Goal: Transaction & Acquisition: Purchase product/service

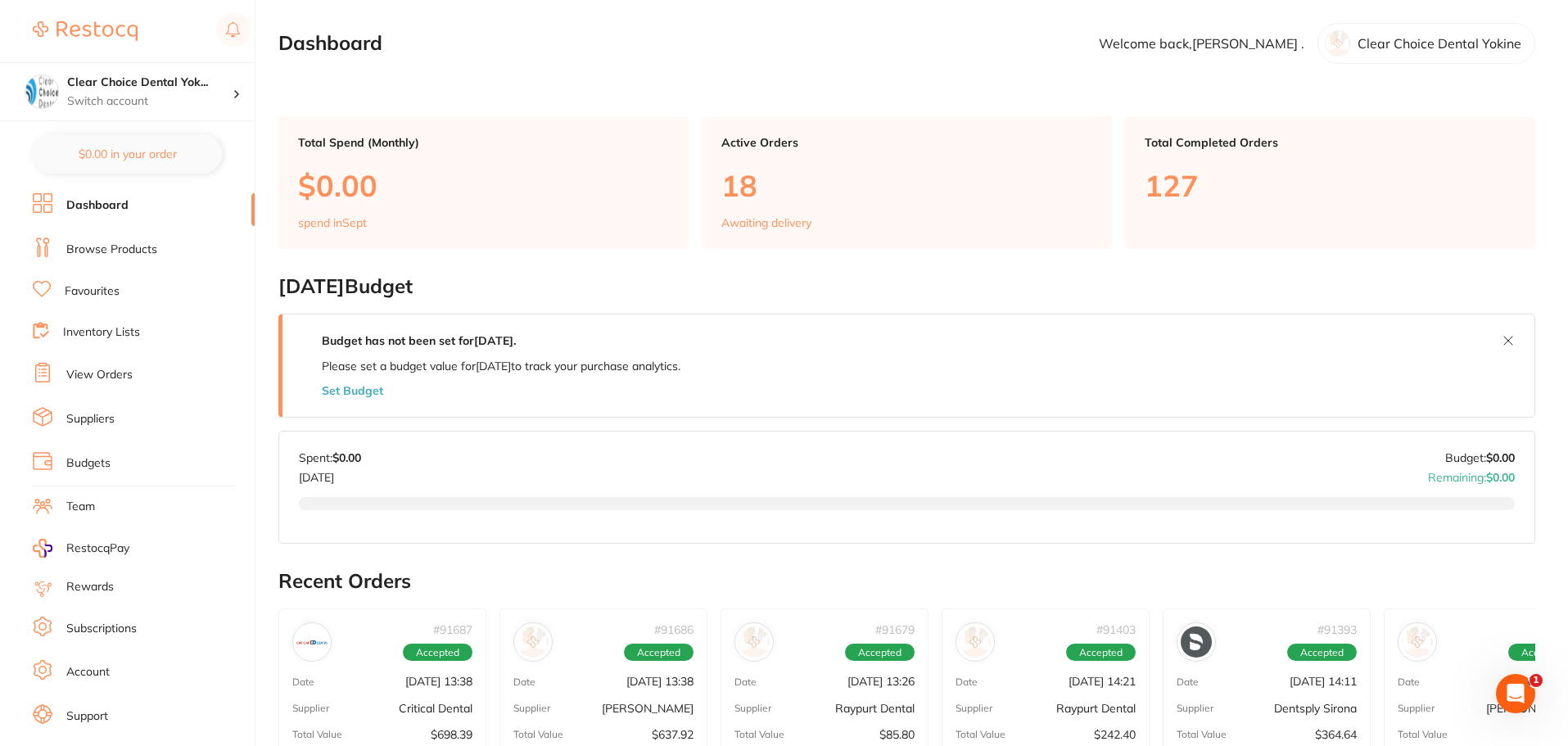
click at [108, 245] on link "Browse Products" at bounding box center [111, 250] width 91 height 17
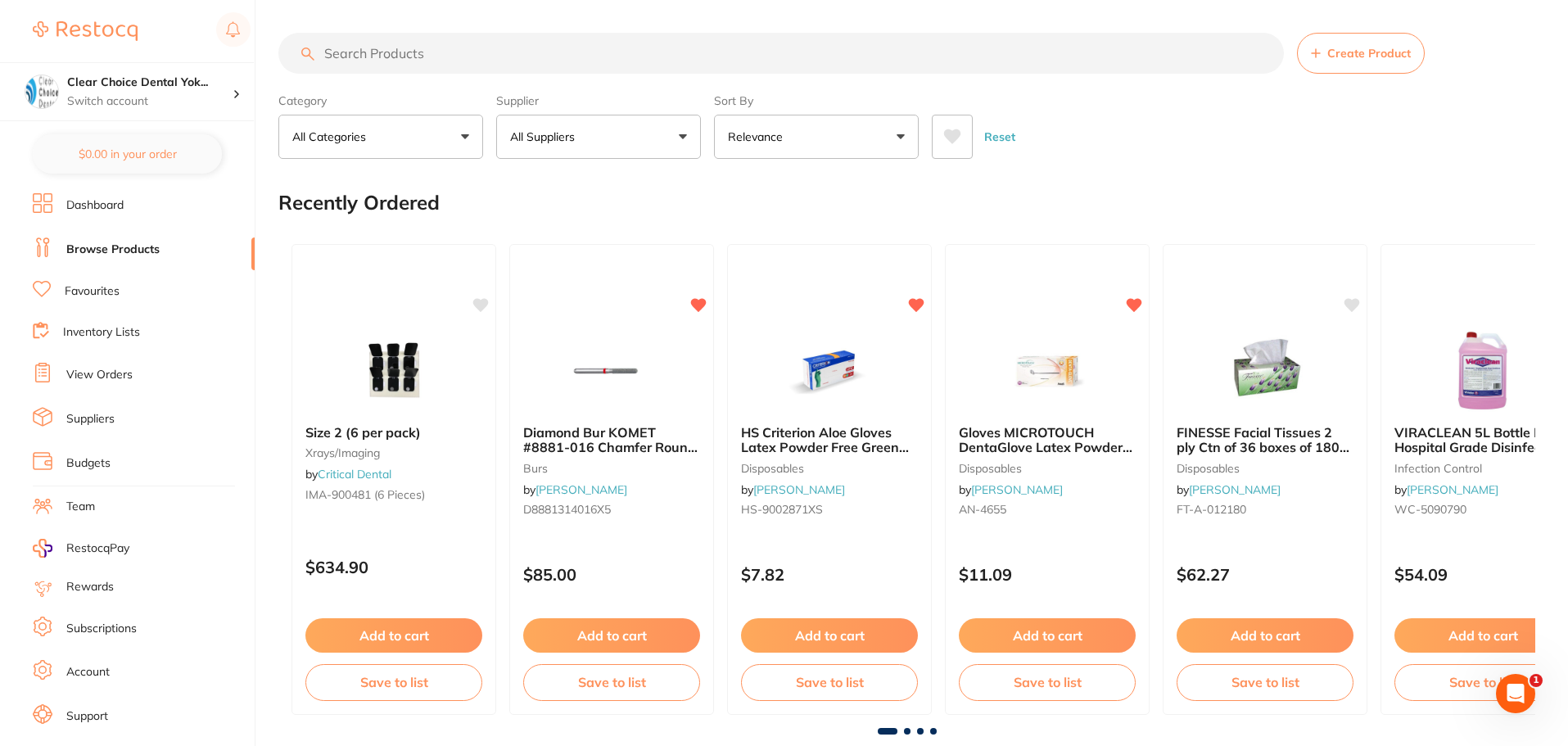
click at [398, 56] on input "search" at bounding box center [781, 53] width 1006 height 41
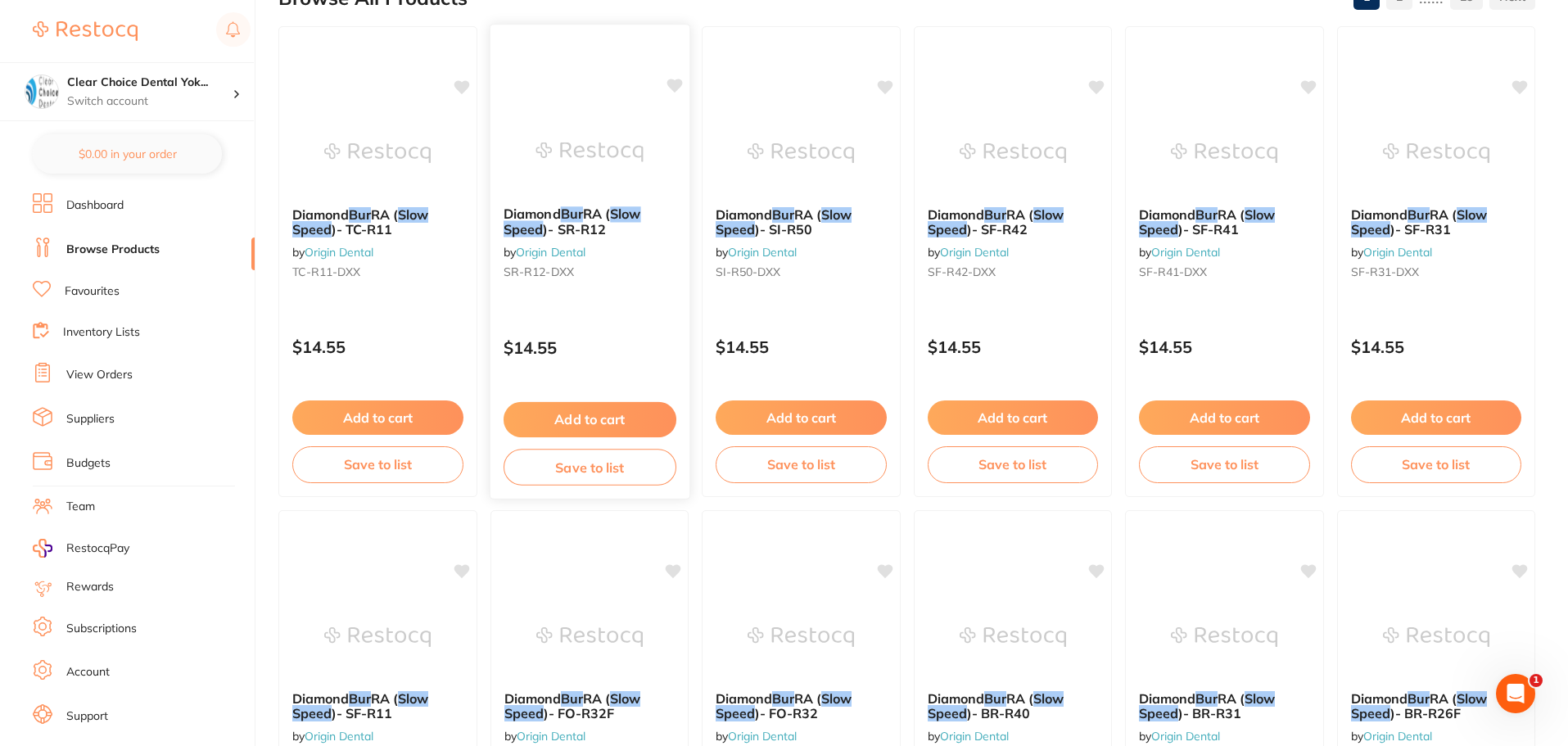
scroll to position [163, 0]
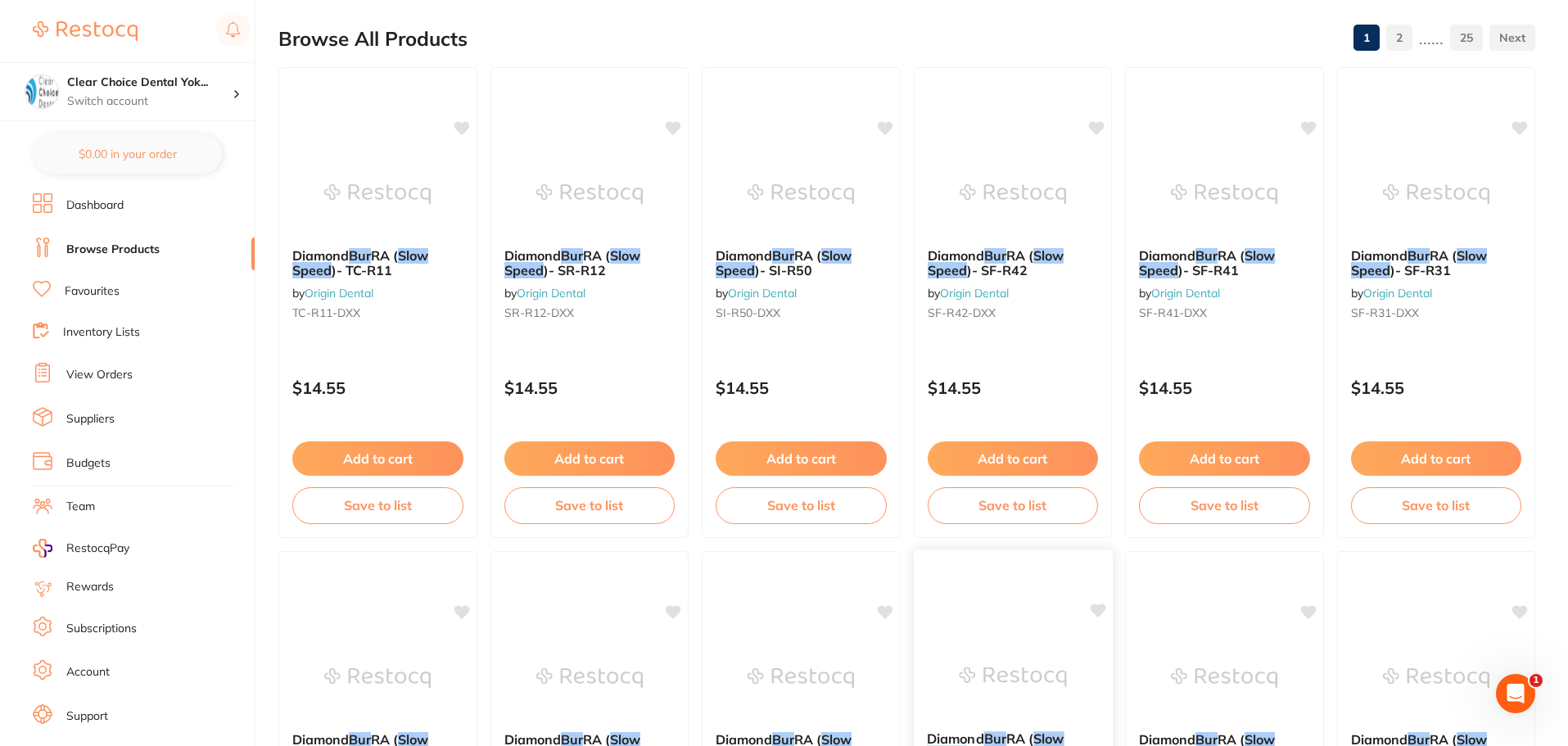
type input "slow speed burs size 1"
click at [372, 275] on span ")- TC-R11" at bounding box center [362, 270] width 62 height 17
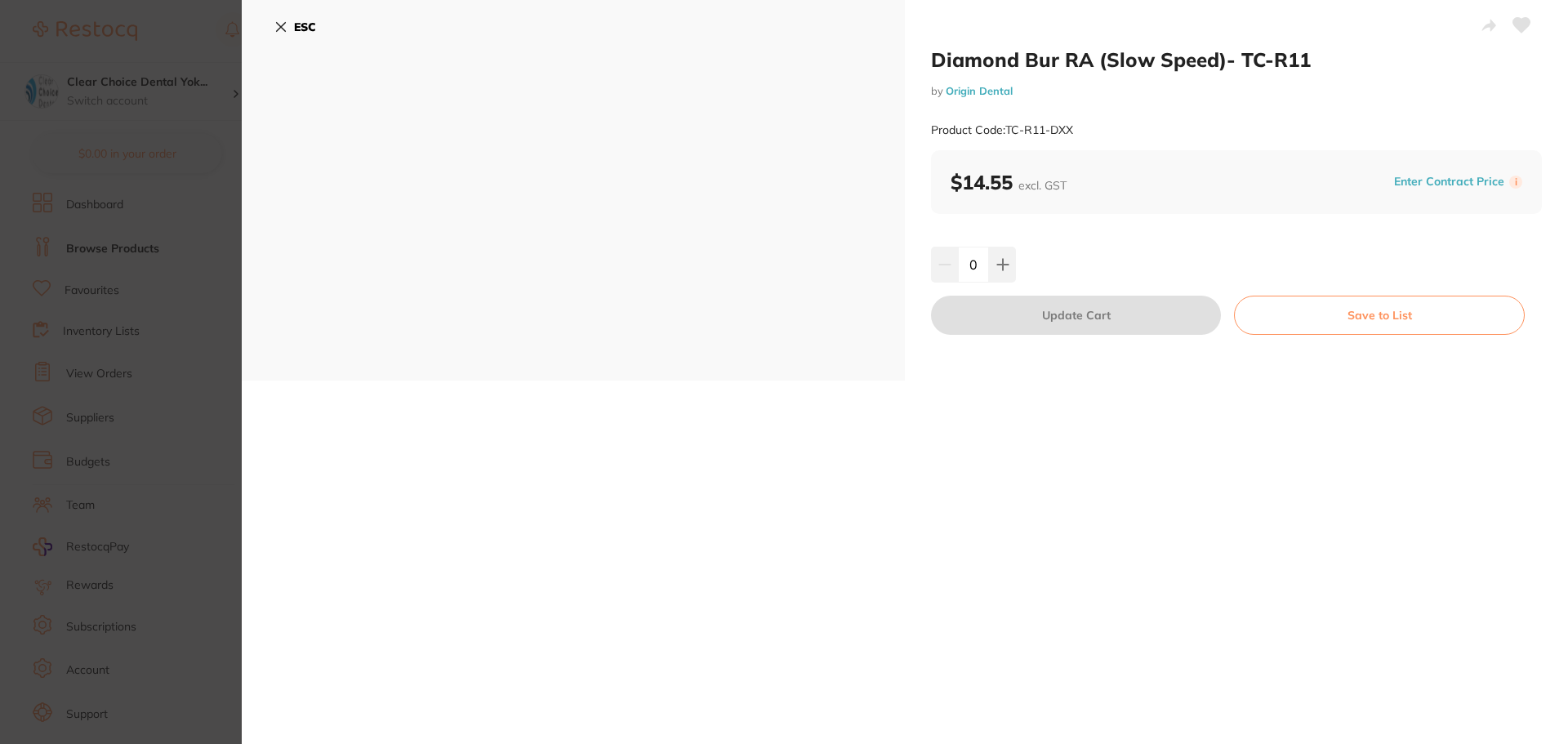
click at [281, 28] on icon at bounding box center [281, 26] width 13 height 13
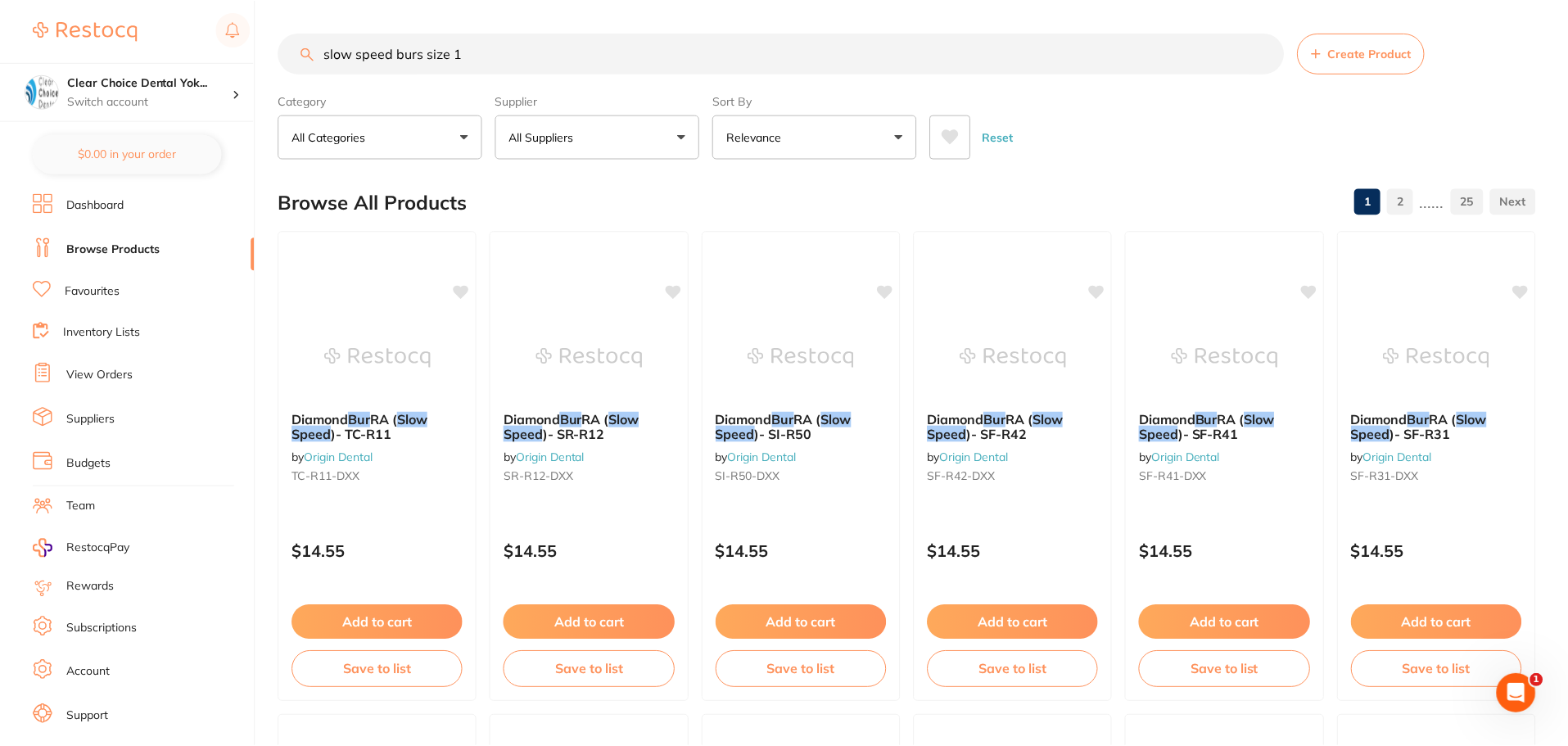
scroll to position [163, 0]
